Goal: Find specific page/section: Find specific page/section

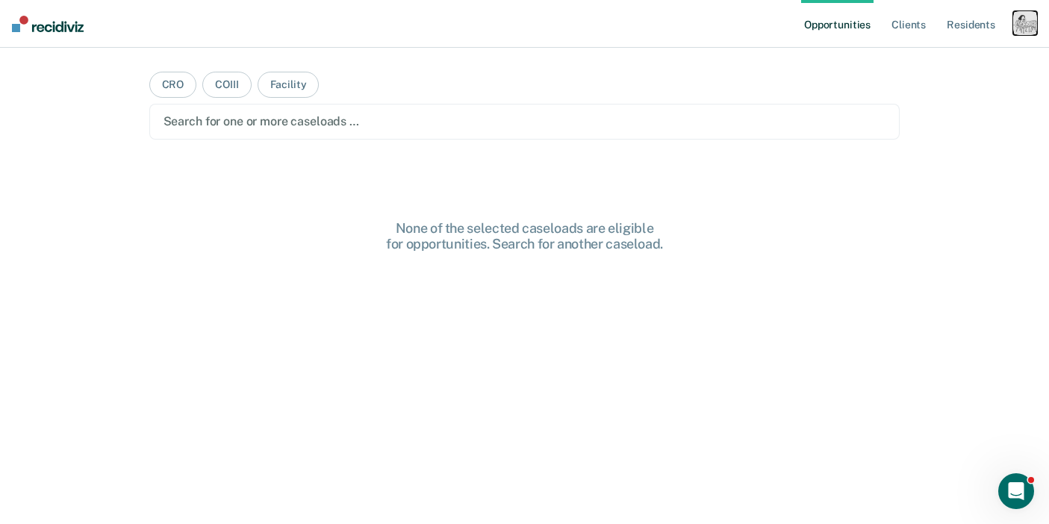
click at [1019, 22] on div "button" at bounding box center [1026, 23] width 24 height 24
click at [910, 55] on link "Profile" at bounding box center [965, 61] width 120 height 13
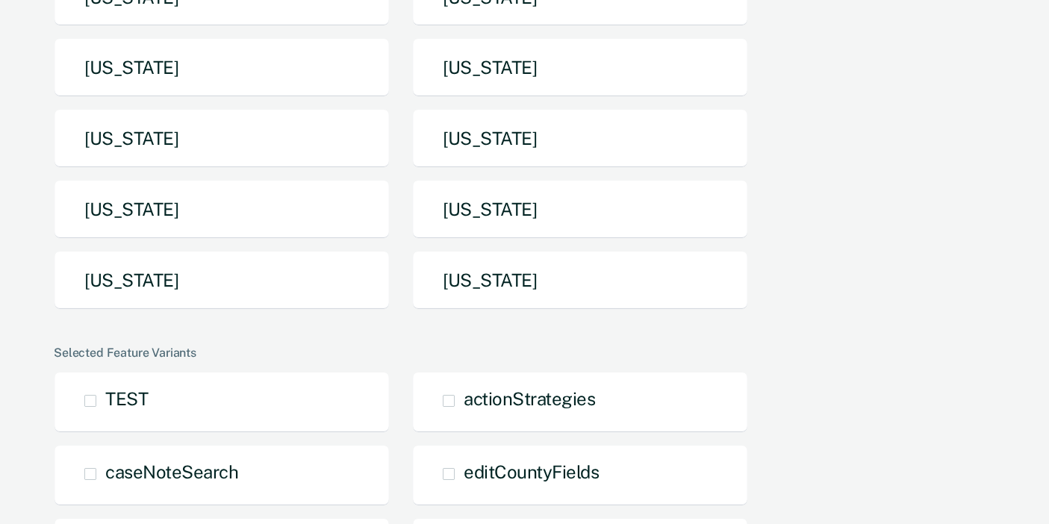
scroll to position [464, 0]
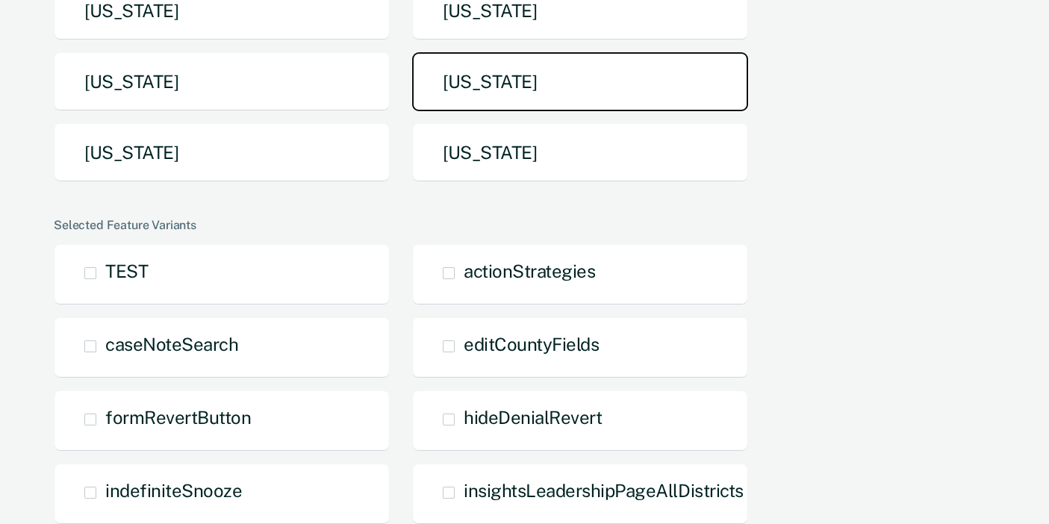
click at [445, 103] on button "[US_STATE]" at bounding box center [580, 81] width 336 height 59
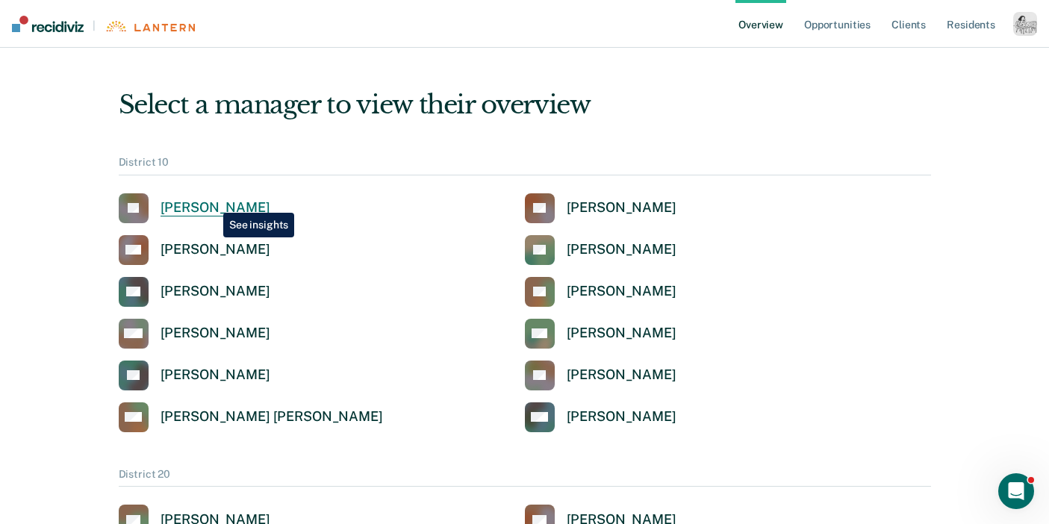
click at [212, 202] on div "[PERSON_NAME]" at bounding box center [216, 207] width 110 height 17
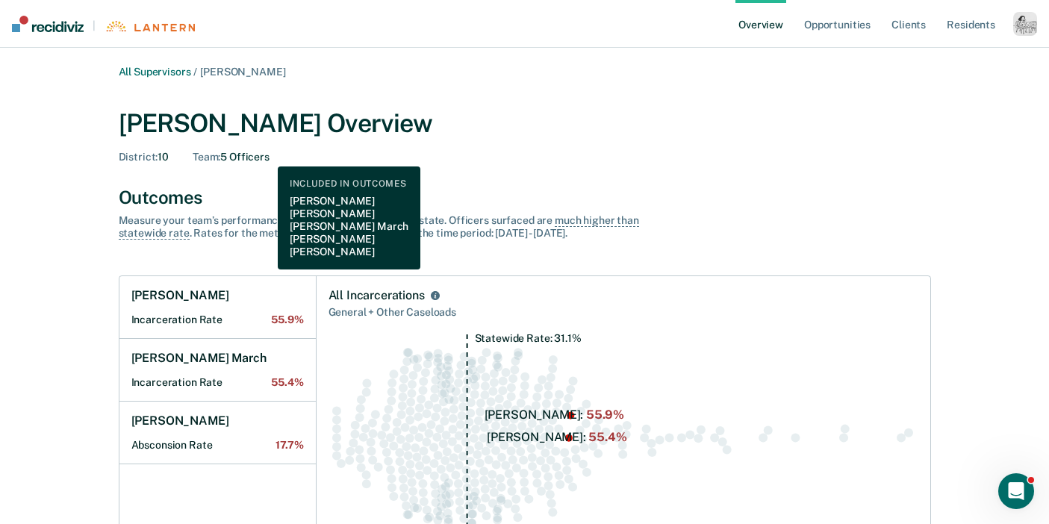
scroll to position [1, 0]
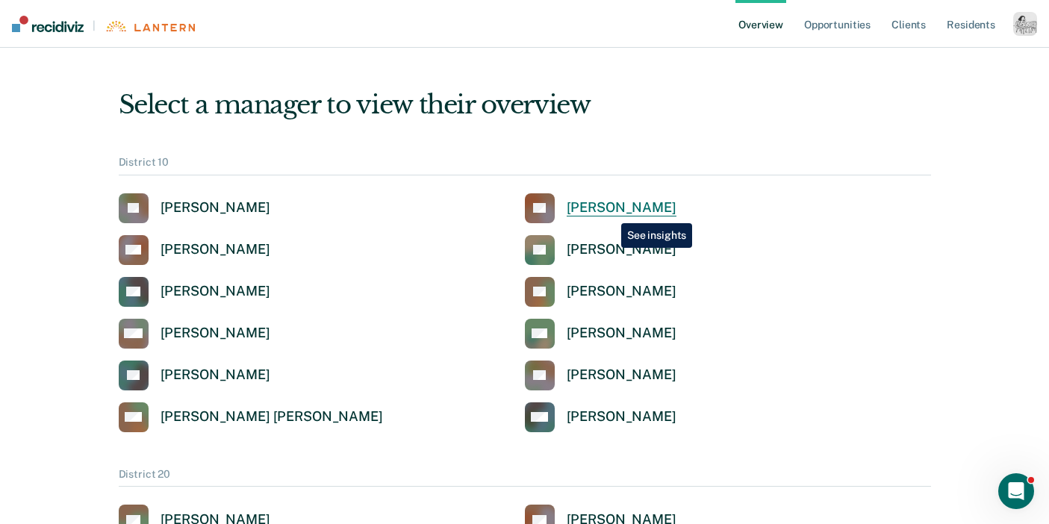
click at [610, 212] on div "[PERSON_NAME]" at bounding box center [622, 207] width 110 height 17
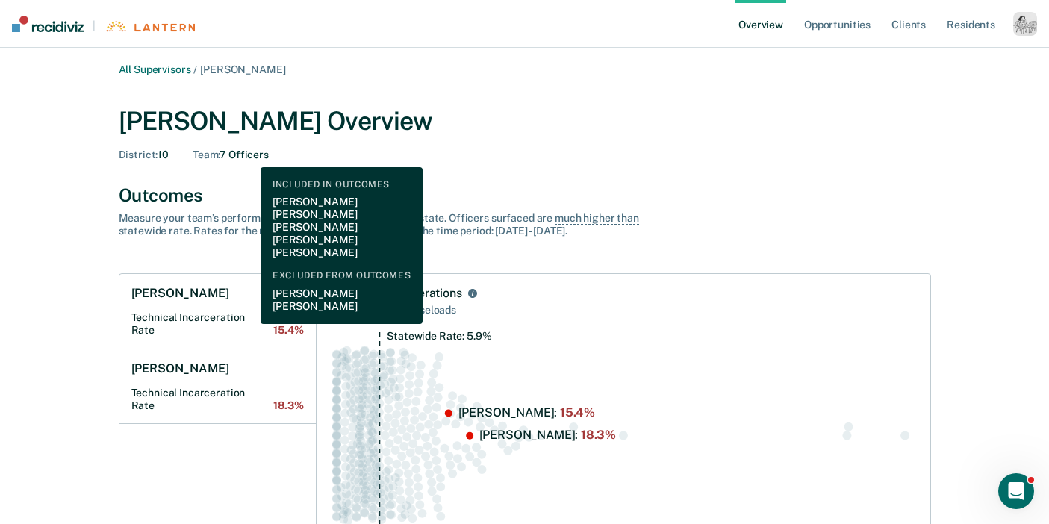
scroll to position [1, 0]
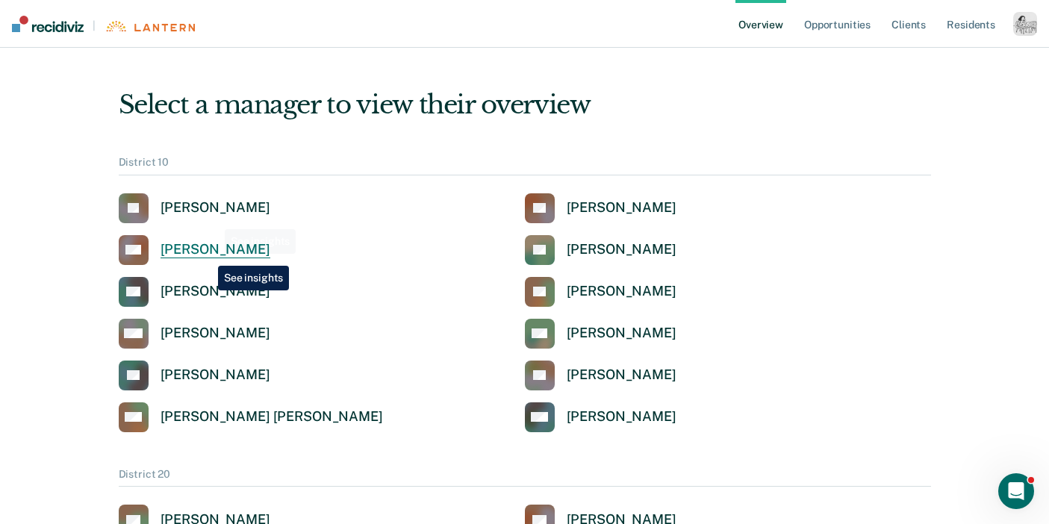
click at [207, 255] on div "[PERSON_NAME]" at bounding box center [216, 249] width 110 height 17
click at [183, 244] on div "[PERSON_NAME]" at bounding box center [216, 249] width 110 height 17
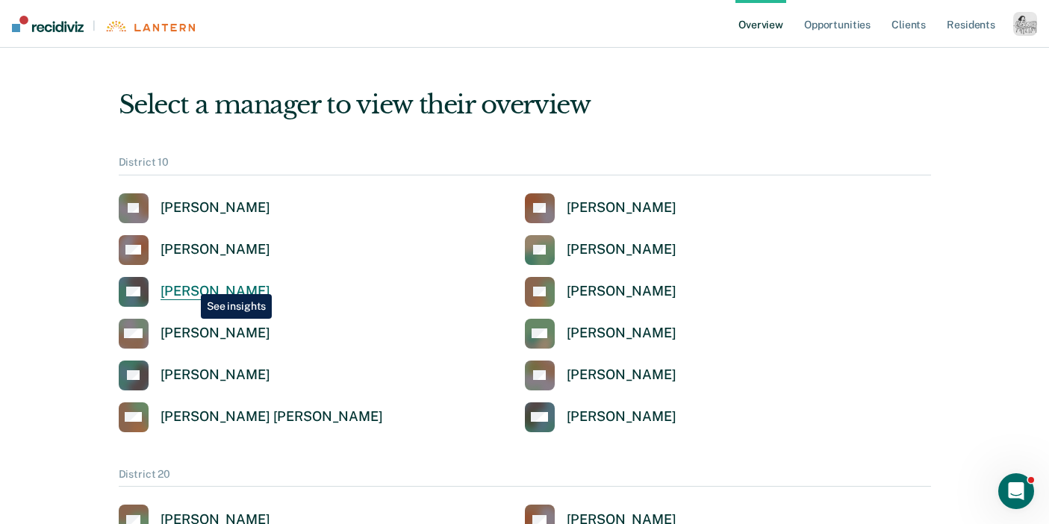
click at [190, 283] on div "[PERSON_NAME]" at bounding box center [216, 291] width 110 height 17
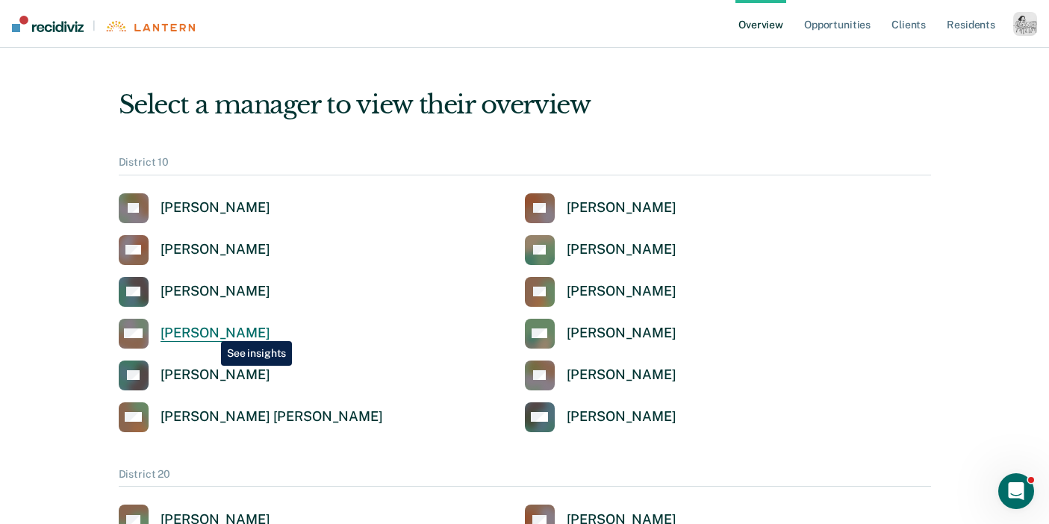
click at [210, 330] on div "[PERSON_NAME]" at bounding box center [216, 333] width 110 height 17
